Goal: Information Seeking & Learning: Stay updated

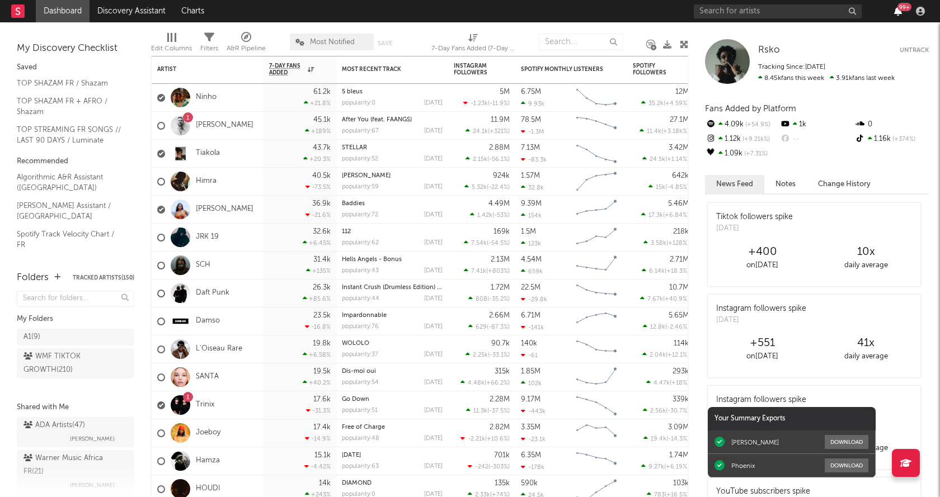
click at [895, 10] on icon "button" at bounding box center [898, 11] width 8 height 9
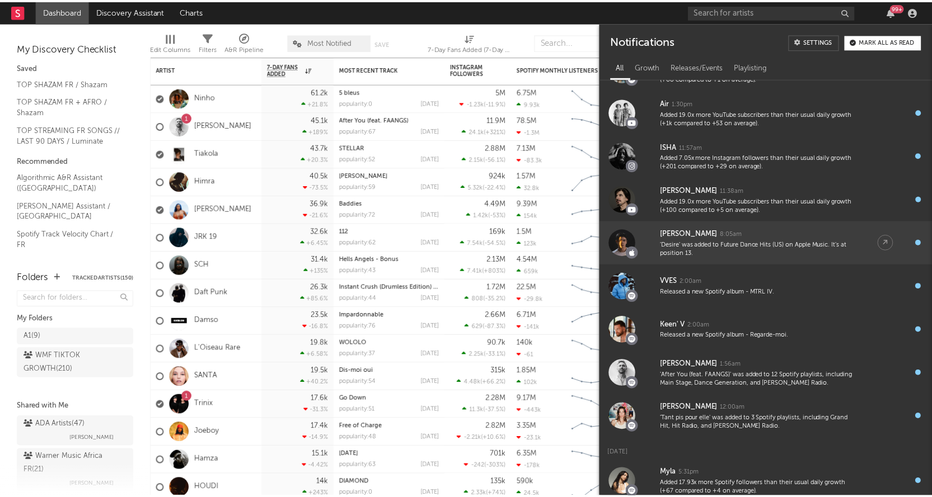
scroll to position [112, 0]
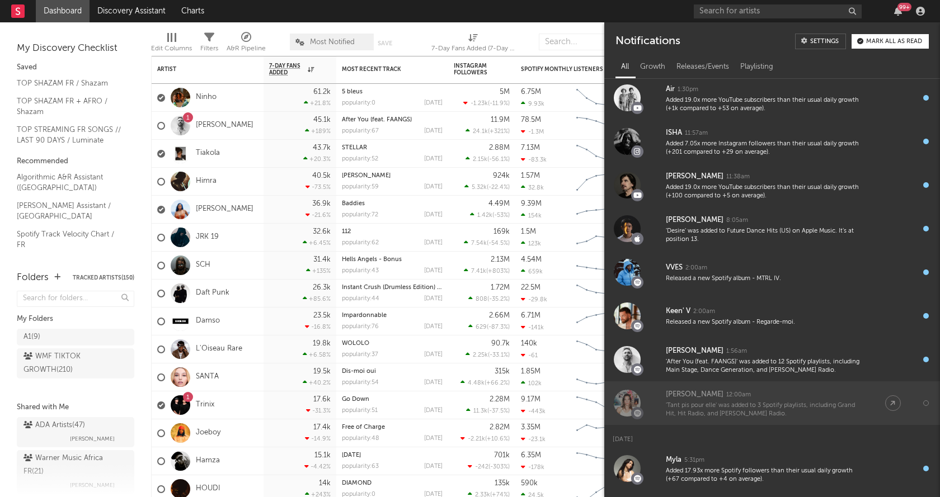
click at [754, 402] on div "'Tant pis pour elle' was added to 3 Spotify playlists, including Grand Hit, Hit…" at bounding box center [764, 410] width 197 height 17
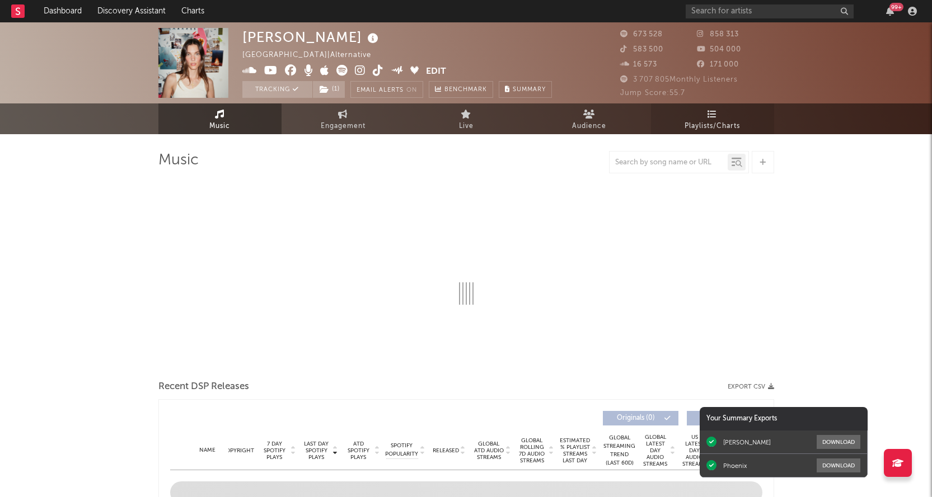
click at [718, 124] on span "Playlists/Charts" at bounding box center [711, 126] width 55 height 13
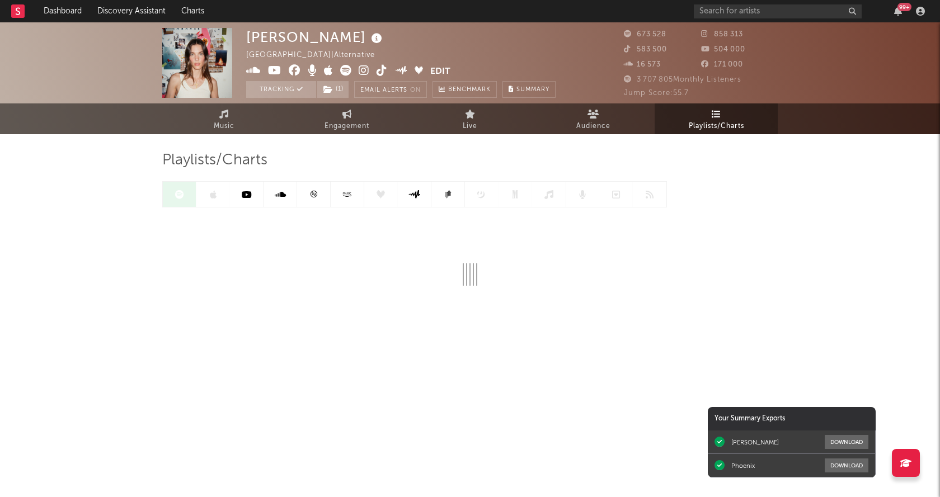
click at [315, 196] on icon at bounding box center [313, 194] width 8 height 8
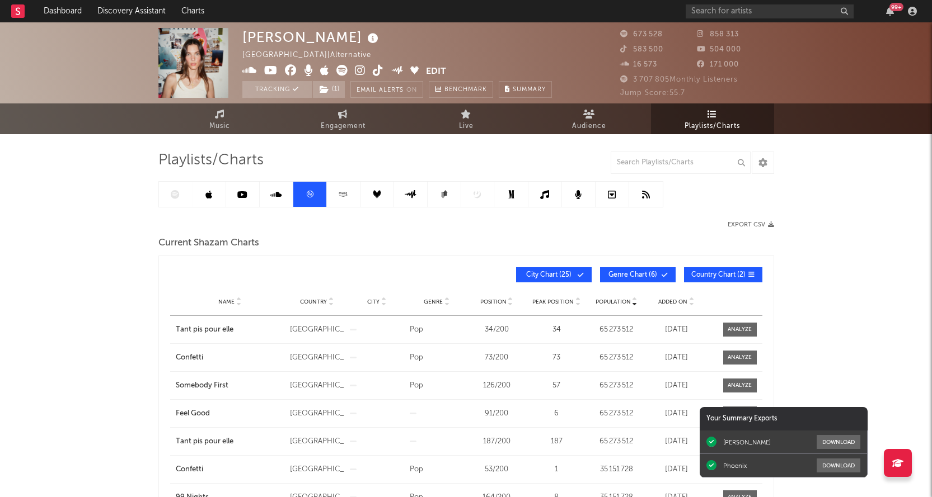
click at [617, 299] on span "Population" at bounding box center [612, 302] width 35 height 7
click at [890, 6] on div "99 +" at bounding box center [896, 7] width 14 height 8
